Goal: Information Seeking & Learning: Understand process/instructions

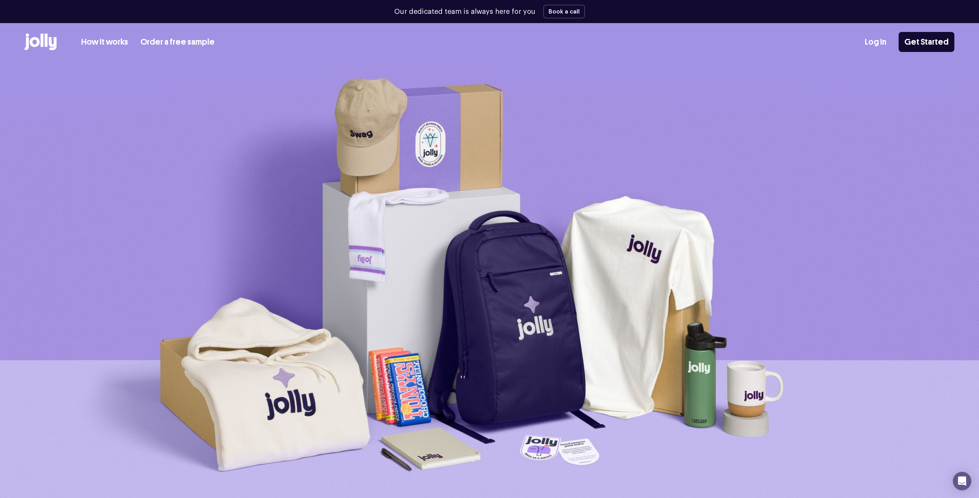
click at [52, 38] on icon at bounding box center [41, 41] width 32 height 17
click at [49, 41] on icon at bounding box center [53, 43] width 8 height 13
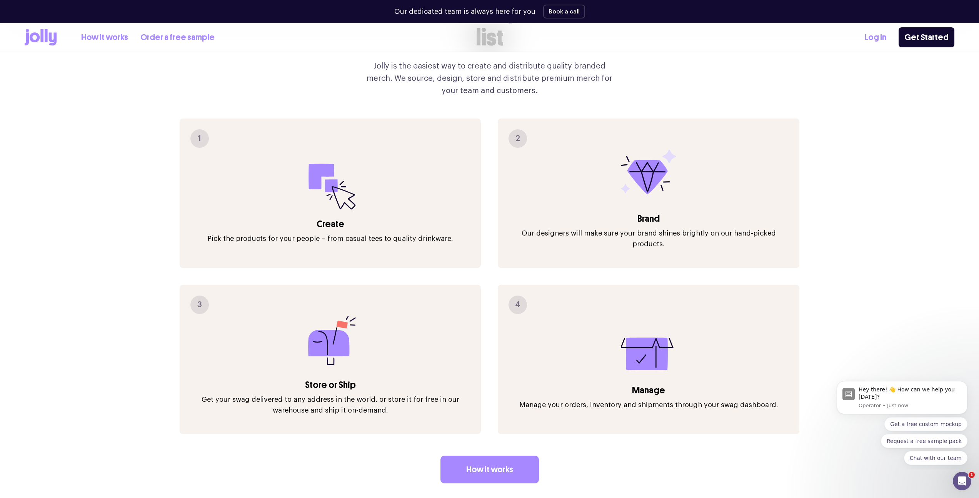
scroll to position [1288, 0]
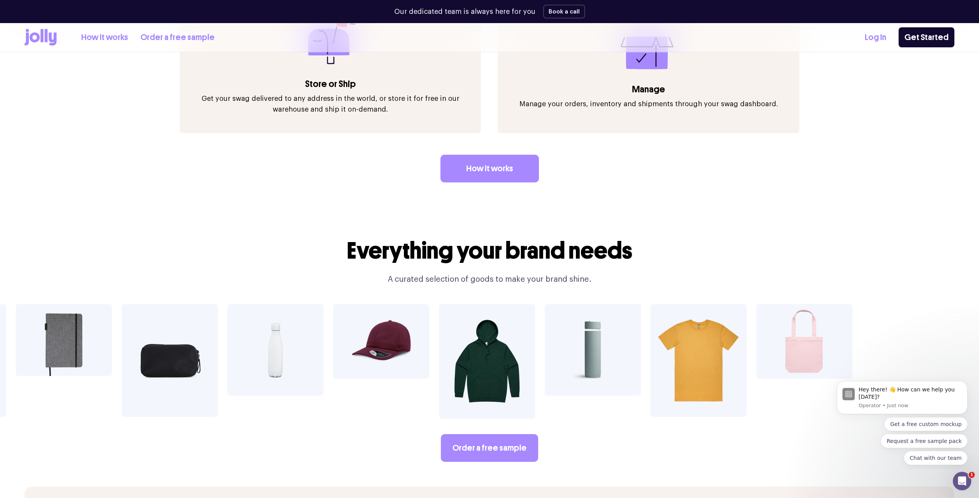
click at [277, 331] on img at bounding box center [275, 350] width 96 height 92
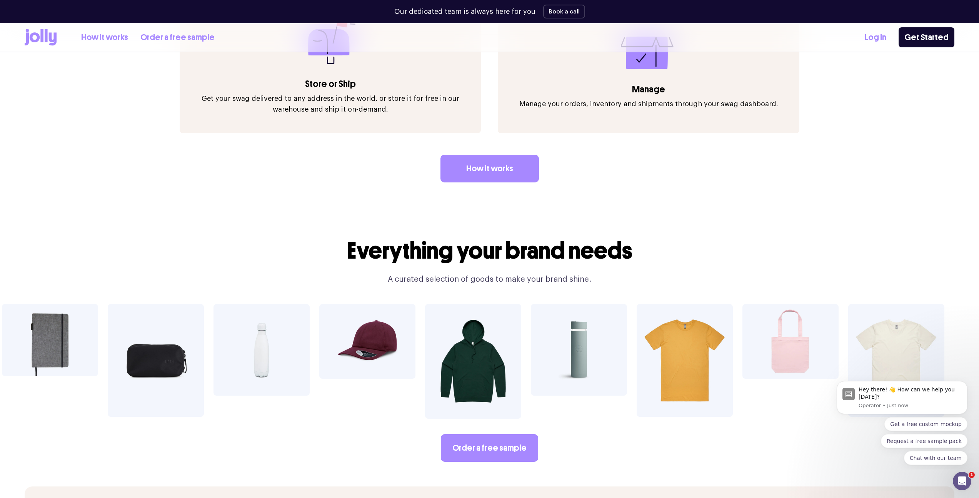
click at [267, 331] on img at bounding box center [262, 350] width 96 height 92
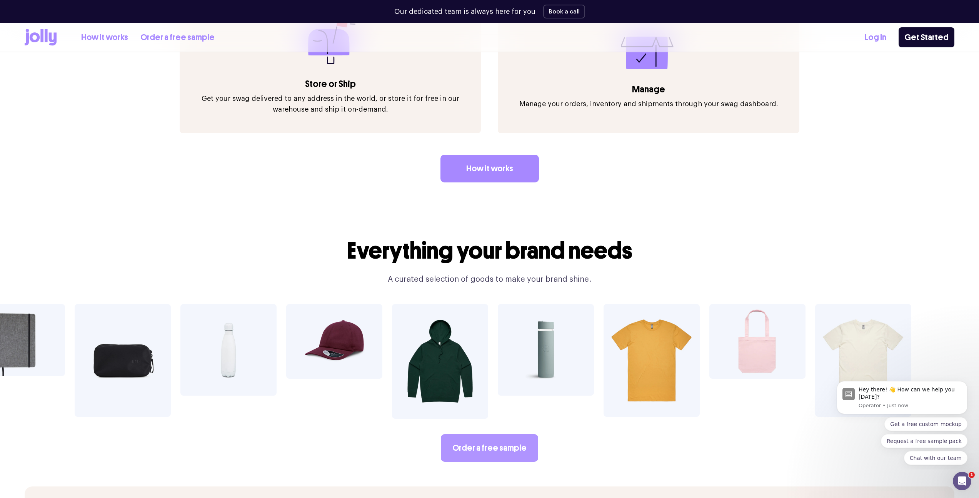
click at [489, 434] on link "Order a free sample" at bounding box center [489, 448] width 97 height 28
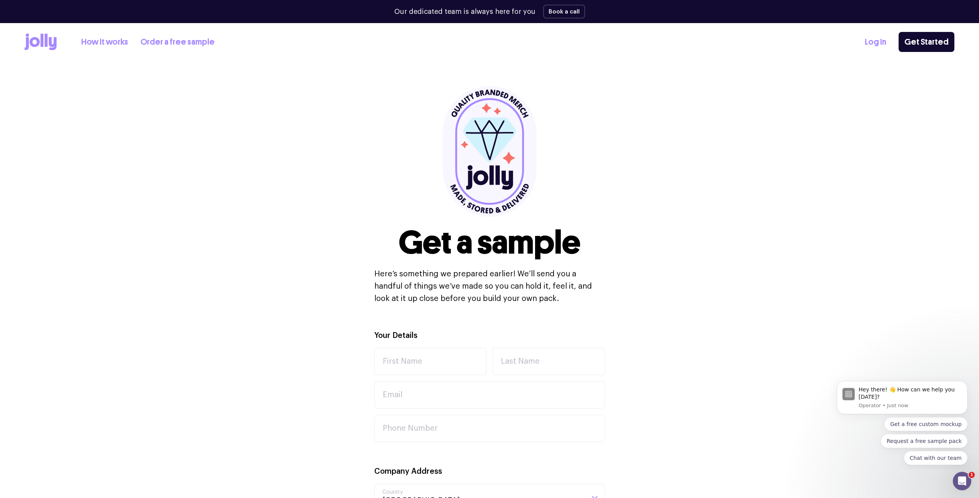
click at [880, 47] on link "Log In" at bounding box center [876, 42] width 22 height 13
drag, startPoint x: 406, startPoint y: 274, endPoint x: 483, endPoint y: 276, distance: 76.2
click at [483, 276] on p "Here’s something we prepared earlier! We’ll send you a handful of things we’ve …" at bounding box center [489, 286] width 231 height 37
click at [48, 43] on icon at bounding box center [41, 41] width 32 height 17
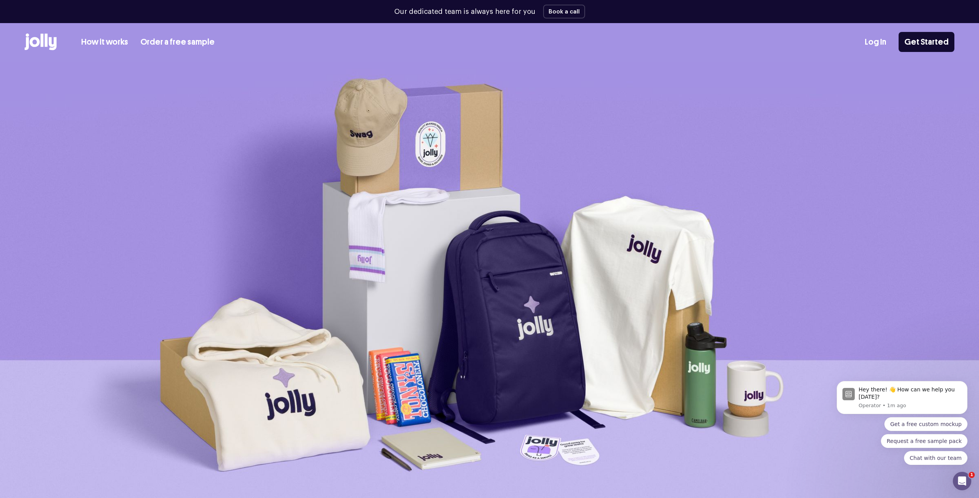
click at [47, 45] on icon at bounding box center [46, 39] width 3 height 13
click at [162, 43] on link "Order a free sample" at bounding box center [177, 42] width 74 height 13
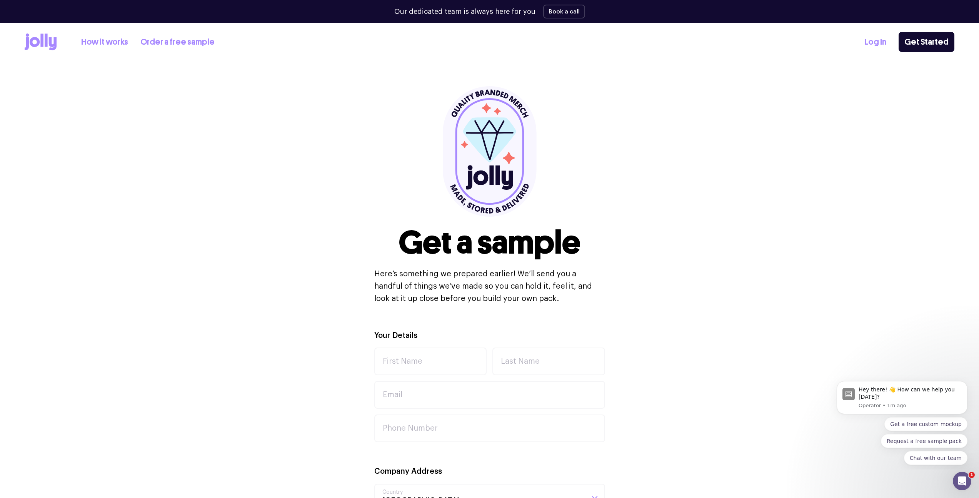
click at [83, 42] on link "How it works" at bounding box center [104, 42] width 47 height 13
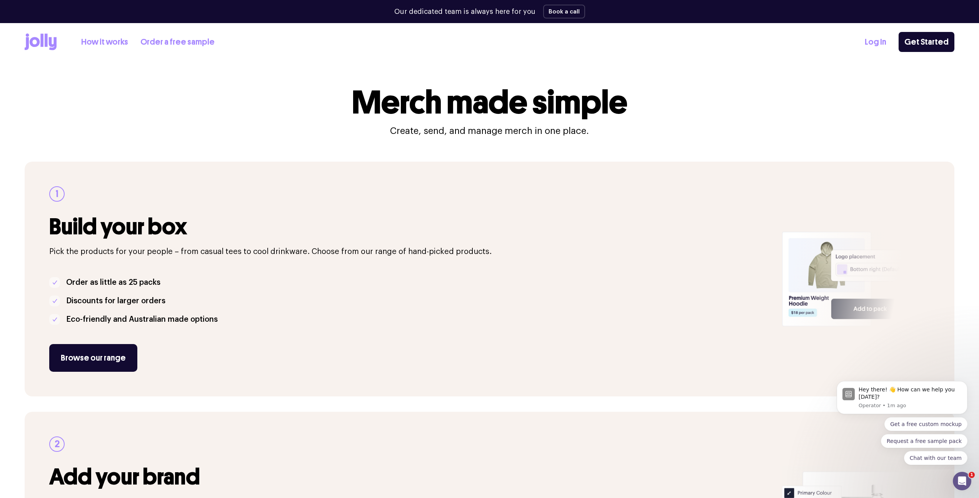
click at [158, 382] on div "1 Build your box Pick the products for your people – from casual tees to cool d…" at bounding box center [490, 279] width 930 height 235
click at [159, 387] on div "1 Build your box Pick the products for your people – from casual tees to cool d…" at bounding box center [490, 279] width 930 height 235
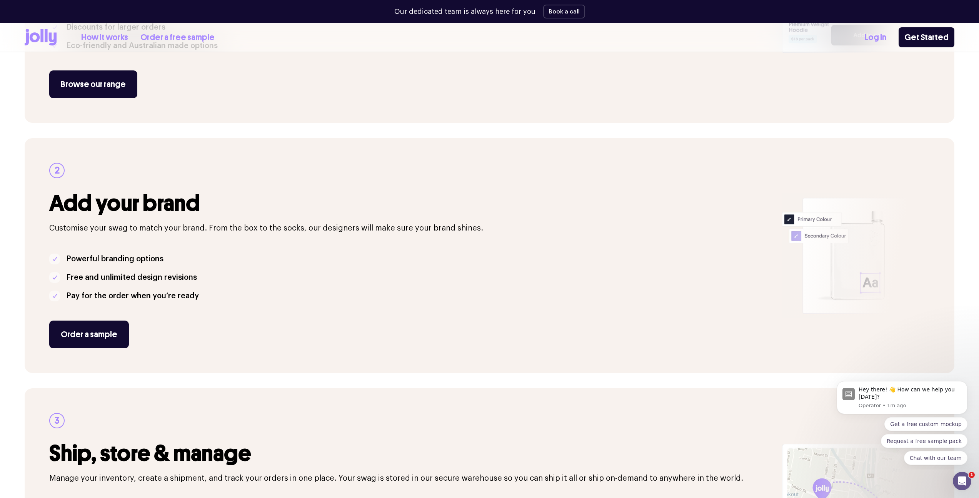
scroll to position [282, 0]
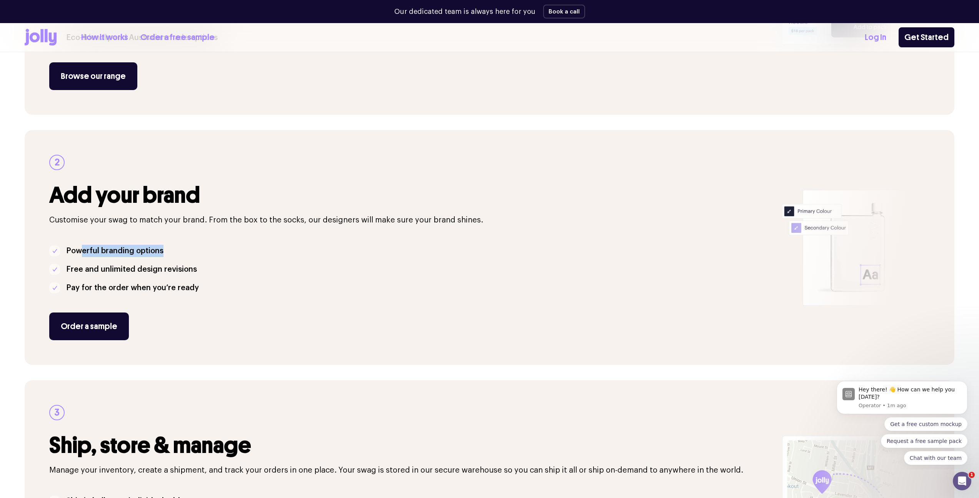
drag, startPoint x: 145, startPoint y: 248, endPoint x: 241, endPoint y: 246, distance: 95.8
click at [239, 247] on li "Powerful branding options" at bounding box center [411, 251] width 724 height 12
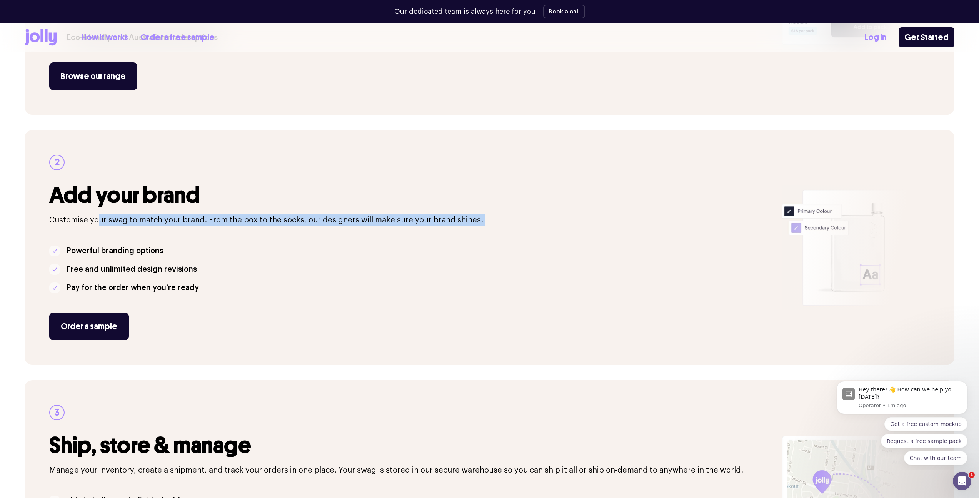
drag, startPoint x: 98, startPoint y: 222, endPoint x: 357, endPoint y: 232, distance: 259.1
click at [357, 232] on div "2 Add your brand Customise your swag to match your brand. From the box to the s…" at bounding box center [411, 247] width 724 height 185
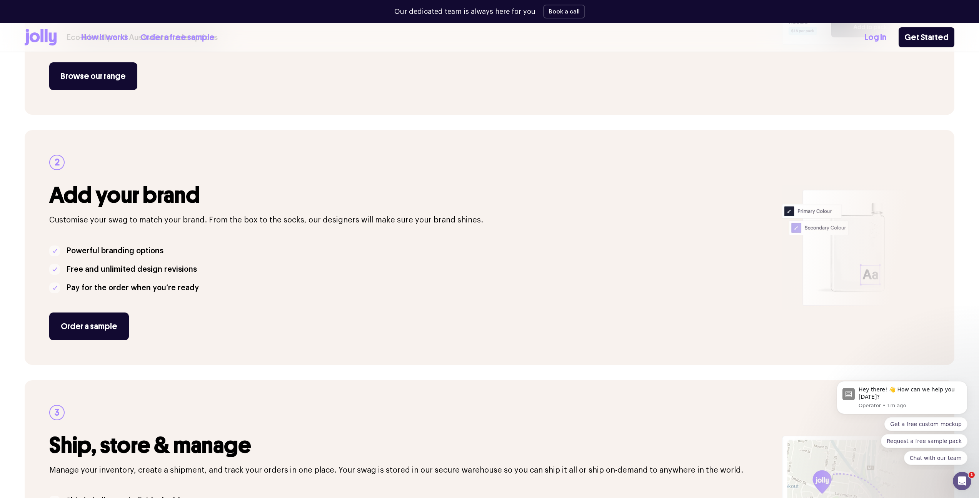
click at [357, 232] on div "2 Add your brand Customise your swag to match your brand. From the box to the s…" at bounding box center [411, 247] width 724 height 185
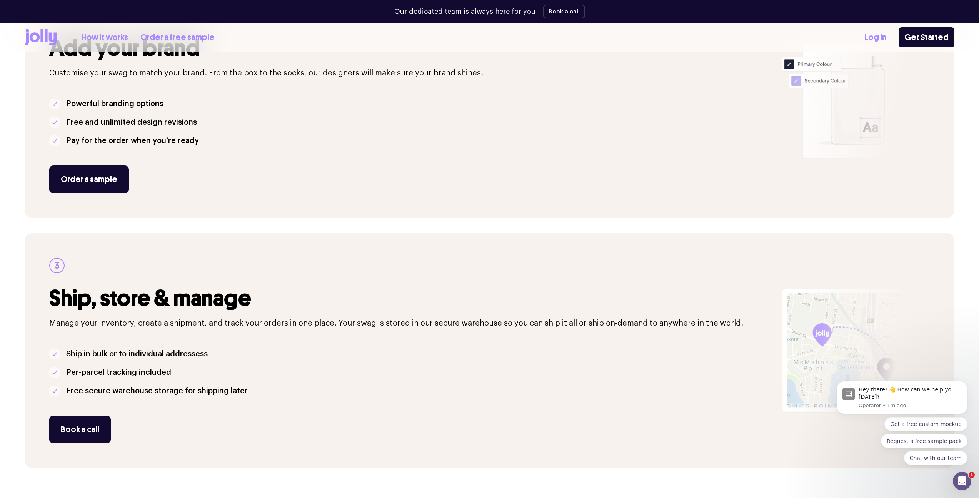
scroll to position [451, 0]
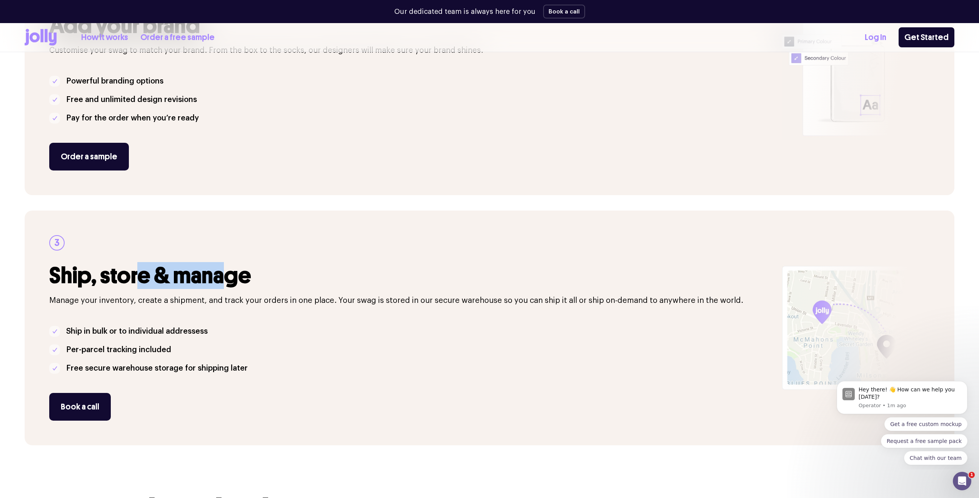
drag, startPoint x: 139, startPoint y: 275, endPoint x: 220, endPoint y: 271, distance: 80.9
click at [220, 271] on h3 "Ship, store & manage" at bounding box center [411, 275] width 724 height 25
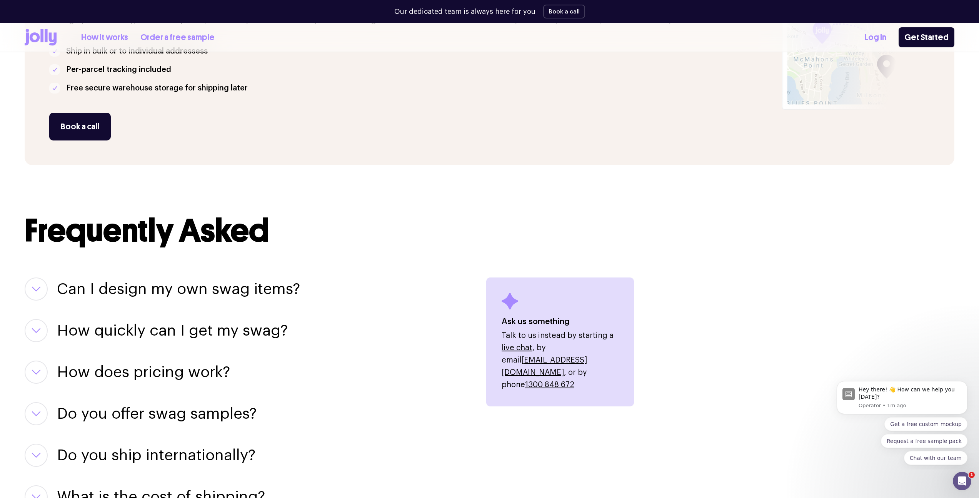
scroll to position [795, 0]
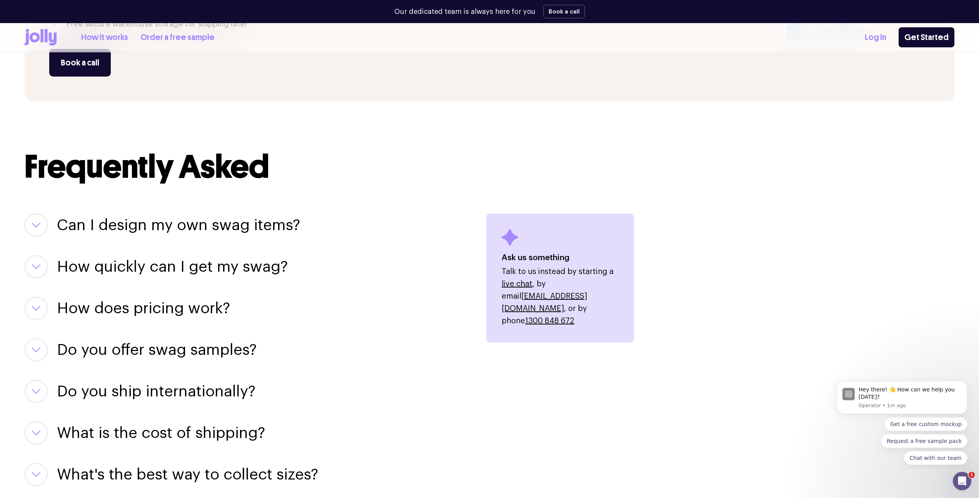
click at [182, 223] on h3 "Can I design my own swag items?" at bounding box center [178, 225] width 243 height 23
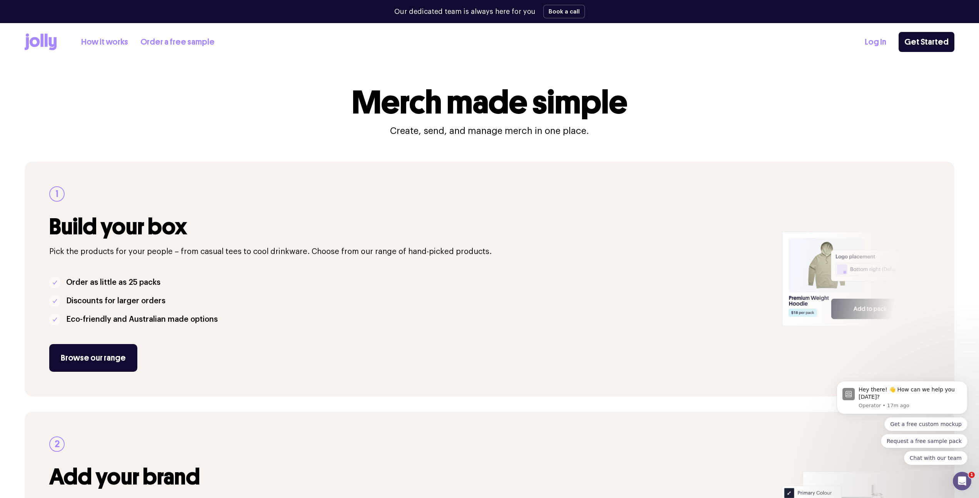
scroll to position [2, 0]
